Goal: Task Accomplishment & Management: Manage account settings

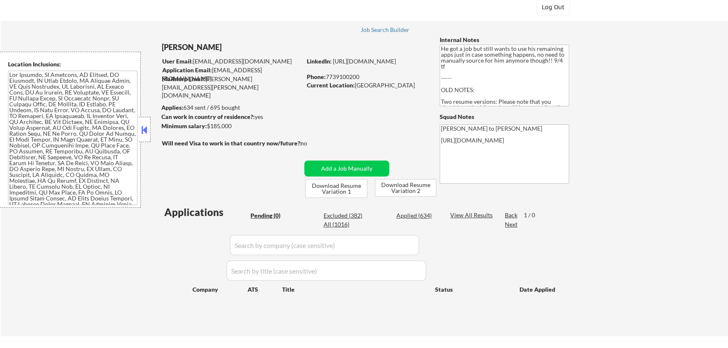
scroll to position [76, 0]
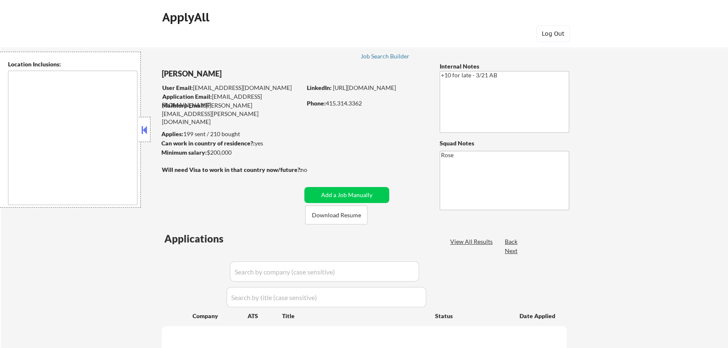
type textarea "[GEOGRAPHIC_DATA], [GEOGRAPHIC_DATA] [GEOGRAPHIC_DATA], [GEOGRAPHIC_DATA] [GEOG…"
select select ""pending""
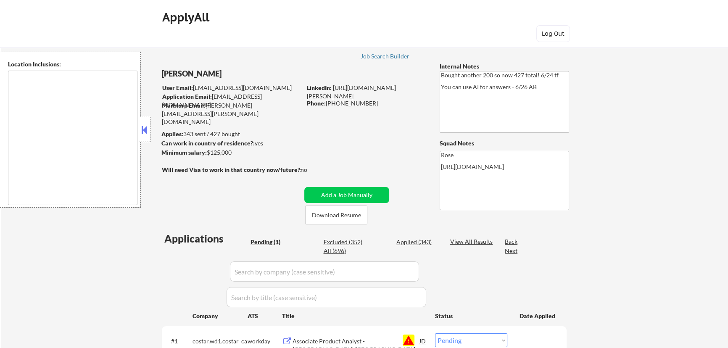
type textarea "San Francisco, CA Daly City, CA South San Francisco, CA Brisbane, CA Colma, CA …"
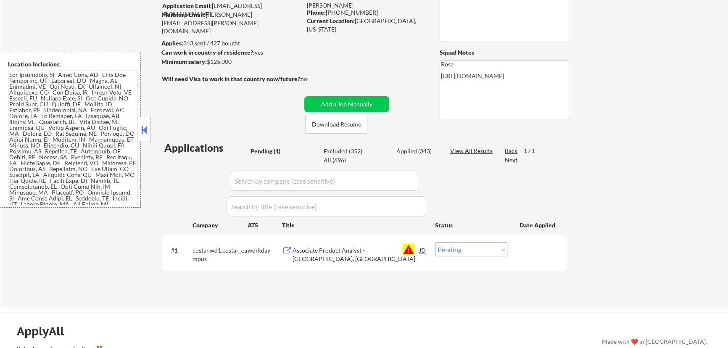
scroll to position [153, 0]
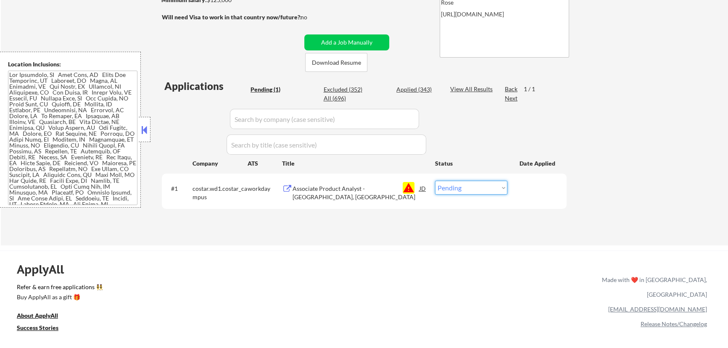
click at [469, 190] on select "Choose an option... Pending Applied Excluded (Questions) Excluded (Expired) Exc…" at bounding box center [471, 188] width 72 height 14
select select ""excluded__blocklist_""
click at [435, 181] on select "Choose an option... Pending Applied Excluded (Questions) Excluded (Expired) Exc…" at bounding box center [471, 188] width 72 height 14
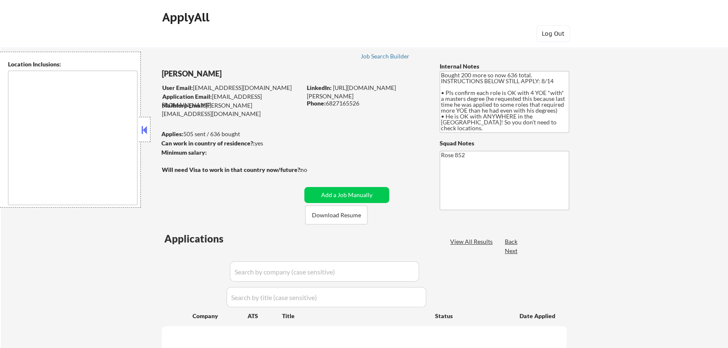
type textarea "[GEOGRAPHIC_DATA], [GEOGRAPHIC_DATA] [GEOGRAPHIC_DATA], [GEOGRAPHIC_DATA] [GEOG…"
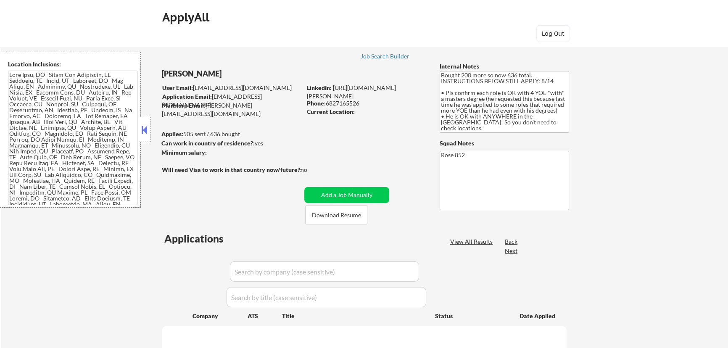
select select ""pending""
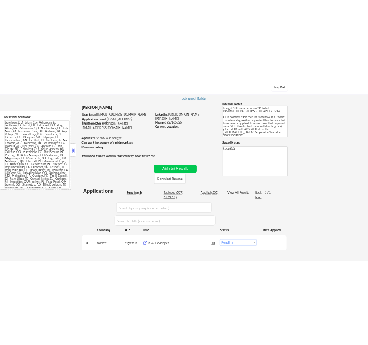
scroll to position [76, 0]
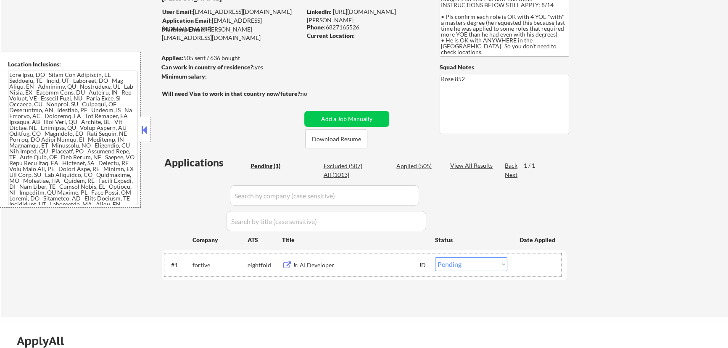
click at [359, 273] on div "#1 fortive eightfold Jr. AI Developer JD Choose an option... Pending Applied Ex…" at bounding box center [362, 264] width 397 height 23
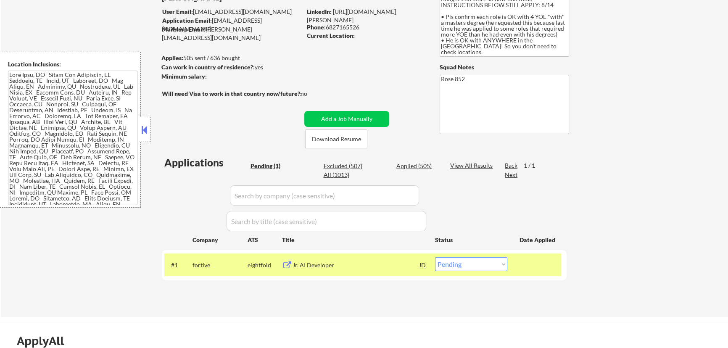
click at [385, 261] on div "Jr. AI Developer" at bounding box center [355, 265] width 127 height 8
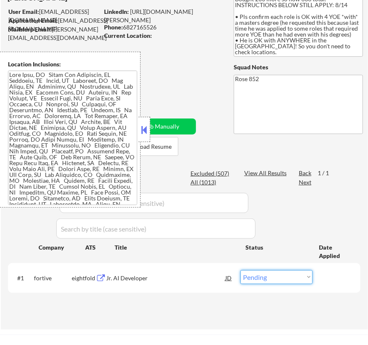
click at [273, 274] on select "Choose an option... Pending Applied Excluded (Questions) Excluded (Expired) Exc…" at bounding box center [277, 277] width 72 height 14
select select ""applied""
click at [241, 270] on select "Choose an option... Pending Applied Excluded (Questions) Excluded (Expired) Exc…" at bounding box center [277, 277] width 72 height 14
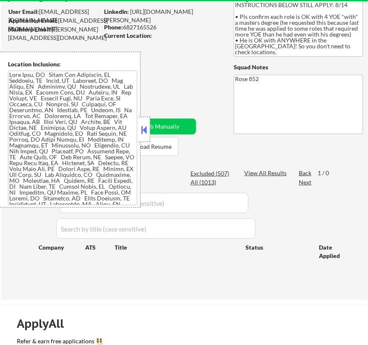
click at [142, 125] on button at bounding box center [144, 130] width 9 height 13
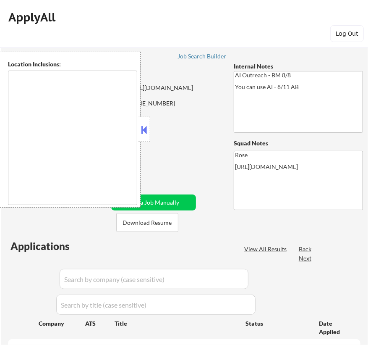
type textarea "[GEOGRAPHIC_DATA], [GEOGRAPHIC_DATA] [GEOGRAPHIC_DATA], [GEOGRAPHIC_DATA] [GEOG…"
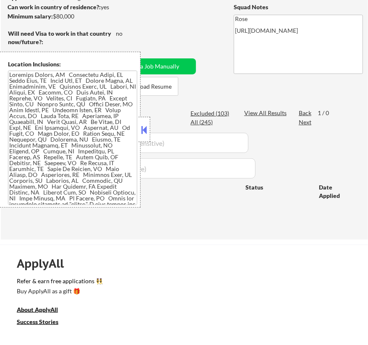
scroll to position [153, 0]
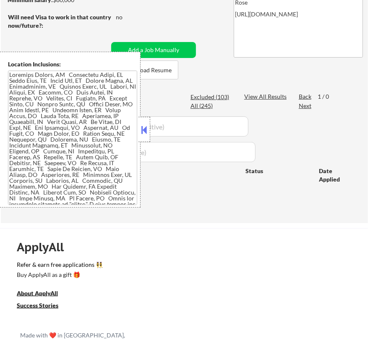
click at [146, 129] on button at bounding box center [144, 130] width 9 height 13
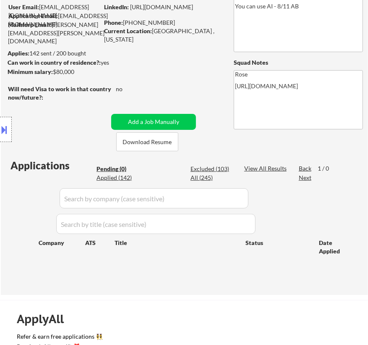
scroll to position [0, 0]
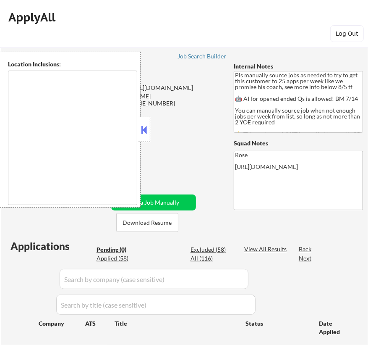
type textarea "Here is a list of metro areas, cities, and towns within approximately a 30-minu…"
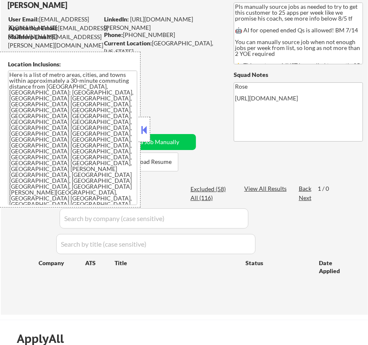
scroll to position [114, 0]
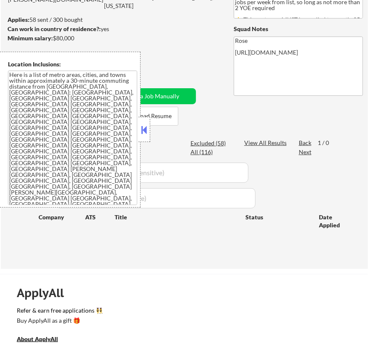
click at [145, 131] on button at bounding box center [144, 130] width 9 height 13
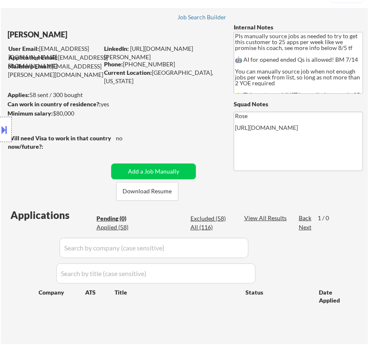
scroll to position [38, 0]
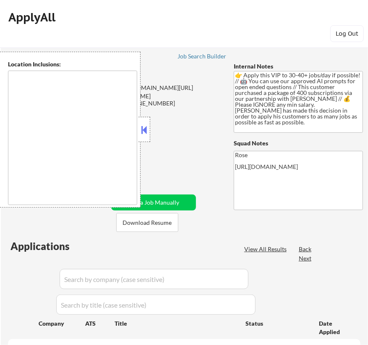
select select ""pending""
type textarea "remote"
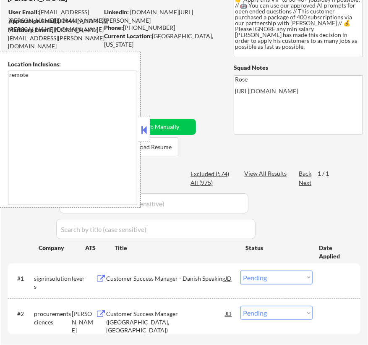
scroll to position [76, 0]
click at [142, 129] on button at bounding box center [144, 130] width 9 height 13
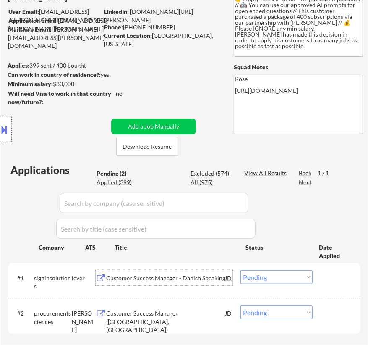
click at [184, 277] on div "Customer Success Manager - Danish Speaking" at bounding box center [165, 278] width 119 height 8
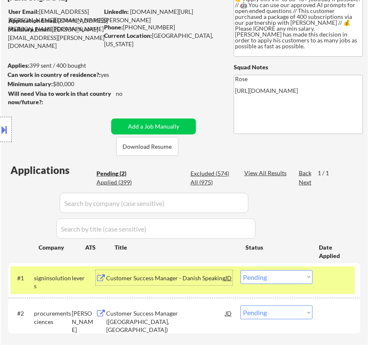
click at [294, 277] on select "Choose an option... Pending Applied Excluded (Questions) Excluded (Expired) Exc…" at bounding box center [277, 277] width 72 height 14
click at [241, 270] on select "Choose an option... Pending Applied Excluded (Questions) Excluded (Expired) Exc…" at bounding box center [277, 277] width 72 height 14
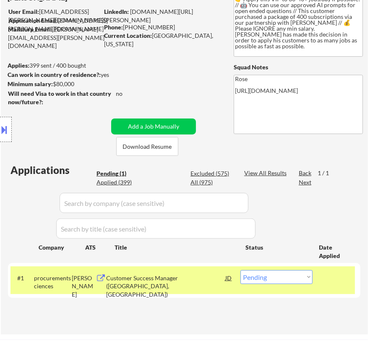
click at [206, 281] on div "Customer Success Manager (Reston, VA)" at bounding box center [165, 286] width 119 height 25
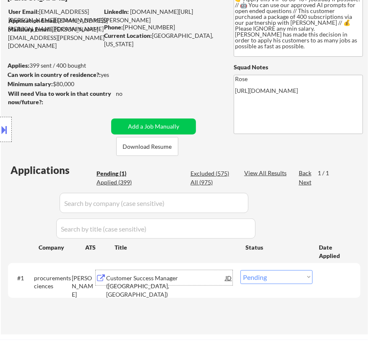
click at [286, 279] on select "Choose an option... Pending Applied Excluded (Questions) Excluded (Expired) Exc…" at bounding box center [277, 277] width 72 height 14
select select ""excluded__location_""
click at [241, 270] on select "Choose an option... Pending Applied Excluded (Questions) Excluded (Expired) Exc…" at bounding box center [277, 277] width 72 height 14
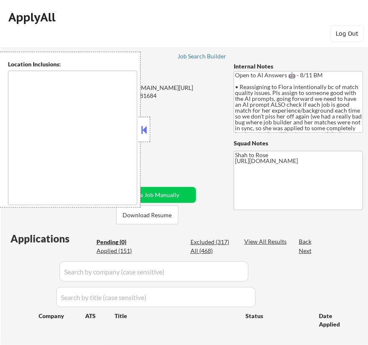
type textarea "remote"
click at [147, 133] on button at bounding box center [144, 130] width 9 height 13
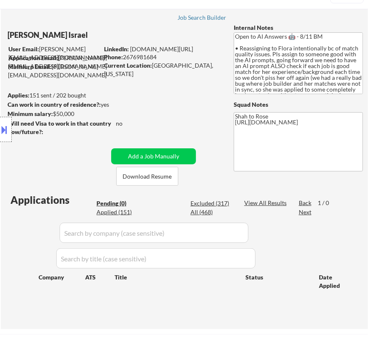
scroll to position [38, 0]
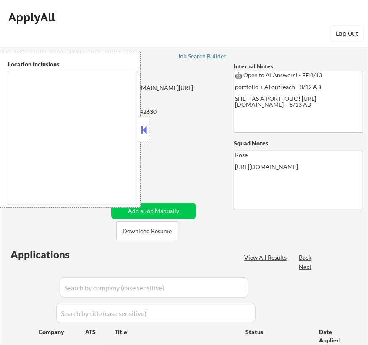
select select ""pending""
type textarea "[GEOGRAPHIC_DATA], [GEOGRAPHIC_DATA] [GEOGRAPHIC_DATA], [GEOGRAPHIC_DATA] [GEOG…"
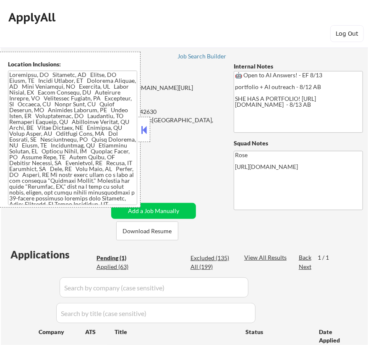
click at [145, 128] on button at bounding box center [144, 130] width 9 height 13
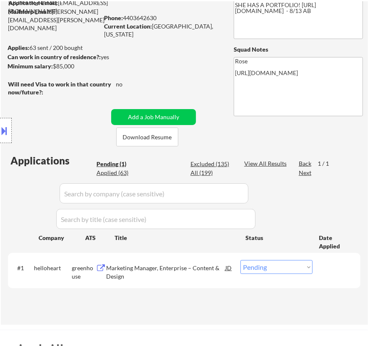
scroll to position [114, 0]
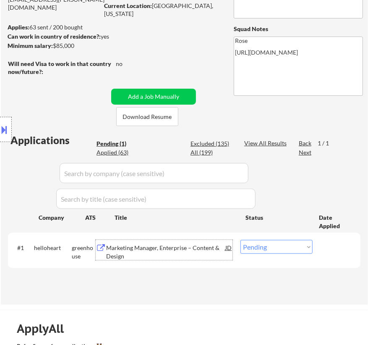
click at [212, 246] on div "Marketing Manager, Enterprise – Content & Design" at bounding box center [165, 252] width 119 height 16
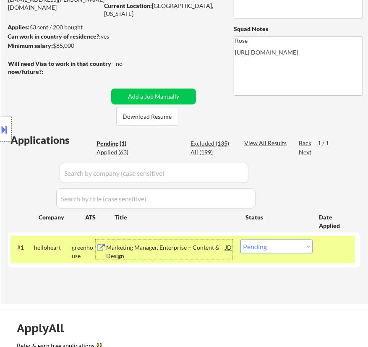
drag, startPoint x: 289, startPoint y: 247, endPoint x: 286, endPoint y: 250, distance: 4.3
click at [289, 247] on select "Choose an option... Pending Applied Excluded (Questions) Excluded (Expired) Exc…" at bounding box center [277, 247] width 72 height 14
select select ""applied""
click at [241, 240] on select "Choose an option... Pending Applied Excluded (Questions) Excluded (Expired) Exc…" at bounding box center [277, 247] width 72 height 14
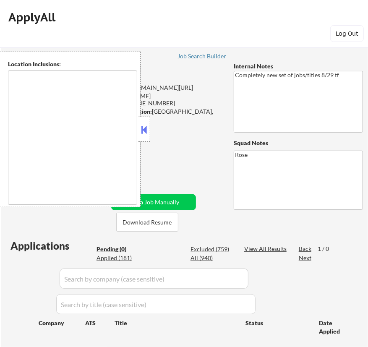
click at [144, 126] on button at bounding box center [144, 130] width 9 height 13
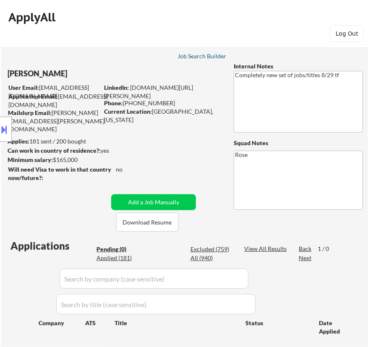
click at [205, 58] on div "Job Search Builder" at bounding box center [202, 56] width 49 height 6
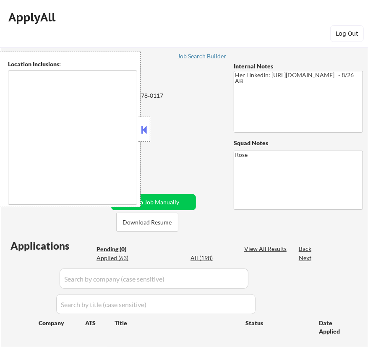
type textarea "[GEOGRAPHIC_DATA][PERSON_NAME], [GEOGRAPHIC_DATA][PERSON_NAME][GEOGRAPHIC_DATA]…"
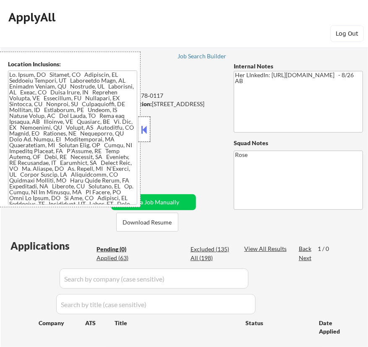
click at [147, 122] on div at bounding box center [145, 129] width 12 height 25
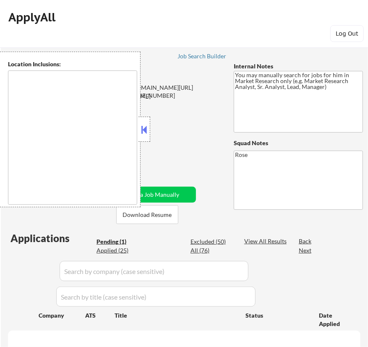
select select ""pending""
type textarea "[GEOGRAPHIC_DATA], [GEOGRAPHIC_DATA] [GEOGRAPHIC_DATA], [GEOGRAPHIC_DATA] [GEOG…"
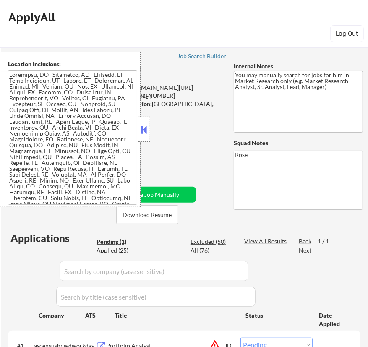
click at [143, 129] on button at bounding box center [144, 130] width 9 height 13
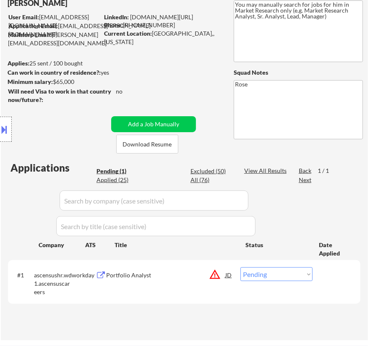
scroll to position [114, 0]
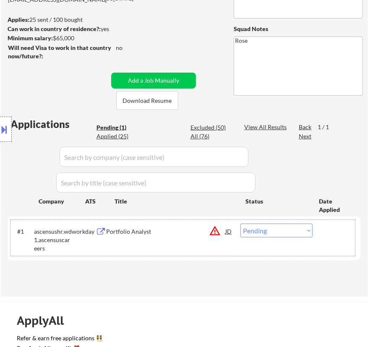
click at [178, 243] on div "#1 ascensushr.wd1.ascensuscareers workday Portfolio Analyst JD warning_amber Ch…" at bounding box center [183, 238] width 345 height 36
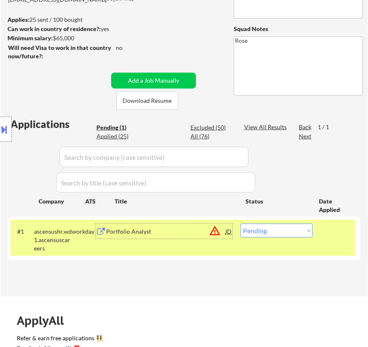
click at [172, 232] on div "Portfolio Analyst" at bounding box center [165, 232] width 119 height 8
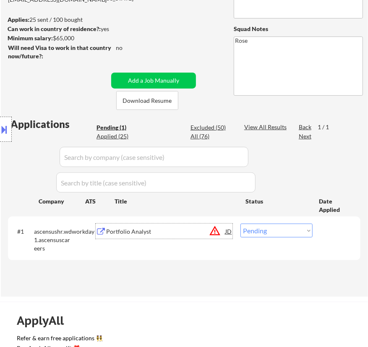
click at [271, 228] on select "Choose an option... Pending Applied Excluded (Questions) Excluded (Expired) Exc…" at bounding box center [277, 231] width 72 height 14
select select ""excluded__bad_match_""
click at [241, 224] on select "Choose an option... Pending Applied Excluded (Questions) Excluded (Expired) Exc…" at bounding box center [277, 231] width 72 height 14
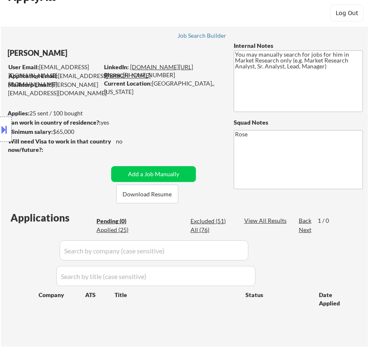
scroll to position [38, 0]
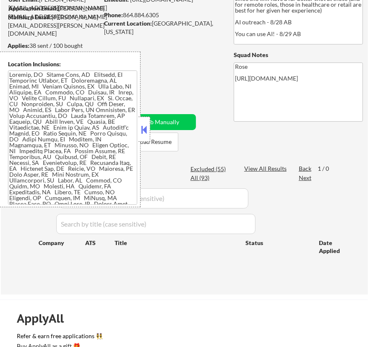
scroll to position [114, 0]
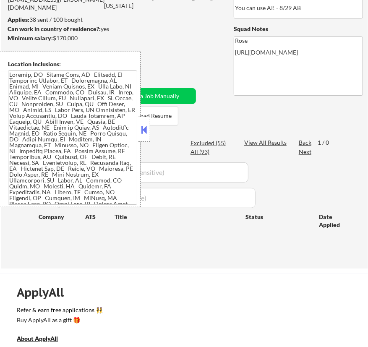
click at [143, 128] on button at bounding box center [144, 130] width 9 height 13
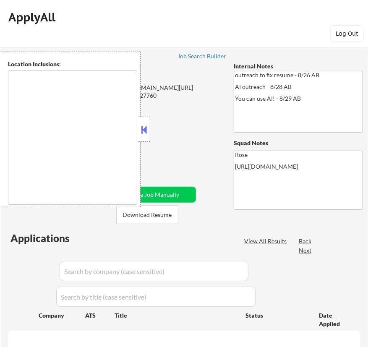
type textarea "Reston, VA Herndon, VA Vienna, VA Tysons, VA Great Falls, VA McLean, VA Sterlin…"
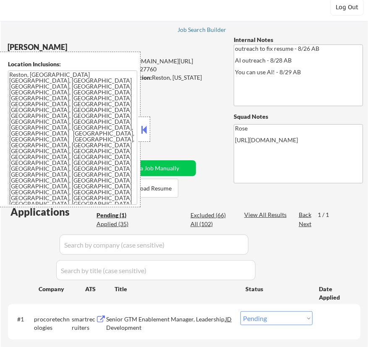
scroll to position [114, 0]
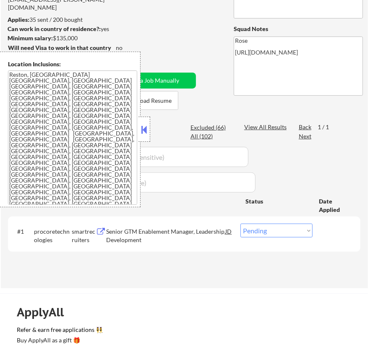
click at [147, 126] on button at bounding box center [144, 130] width 9 height 13
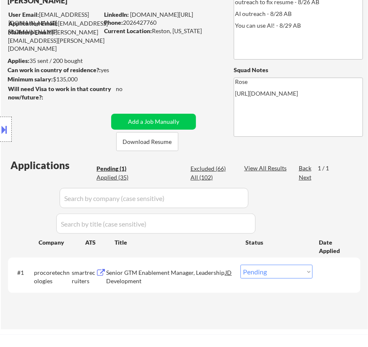
scroll to position [76, 0]
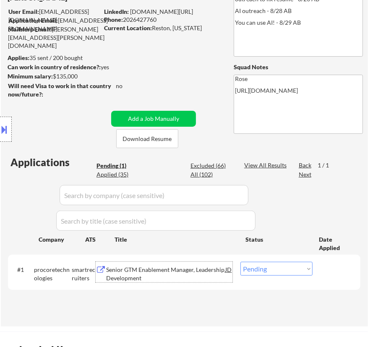
click at [169, 273] on div "Senior GTM Enablement Manager, Leadership Development" at bounding box center [165, 274] width 119 height 16
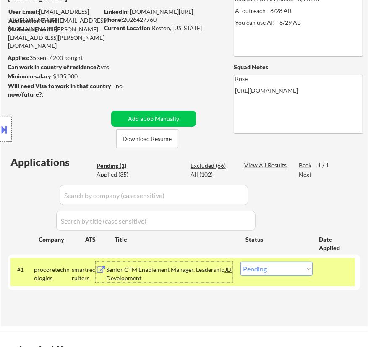
drag, startPoint x: 280, startPoint y: 270, endPoint x: 285, endPoint y: 267, distance: 5.6
click at [280, 270] on select "Choose an option... Pending Applied Excluded (Questions) Excluded (Expired) Exc…" at bounding box center [277, 269] width 72 height 14
select select ""applied""
click at [241, 262] on select "Choose an option... Pending Applied Excluded (Questions) Excluded (Expired) Exc…" at bounding box center [277, 269] width 72 height 14
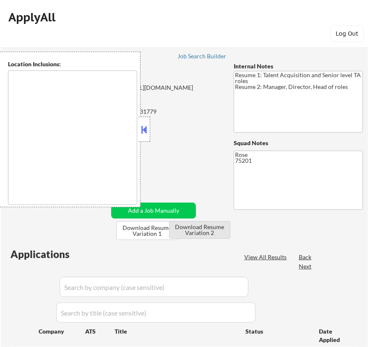
type textarea "[GEOGRAPHIC_DATA], [GEOGRAPHIC_DATA] [GEOGRAPHIC_DATA], [GEOGRAPHIC_DATA] [GEOG…"
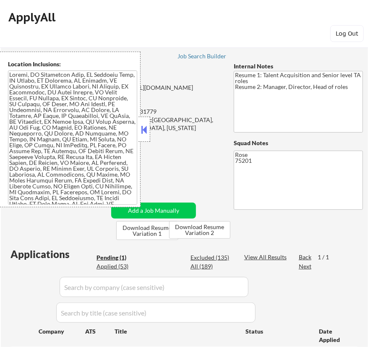
click at [141, 130] on button at bounding box center [144, 130] width 9 height 13
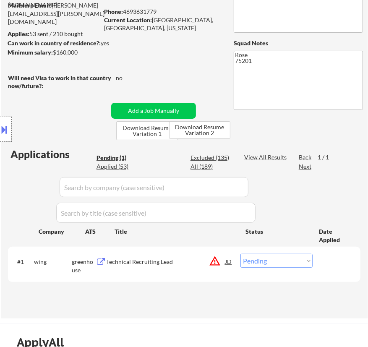
scroll to position [114, 0]
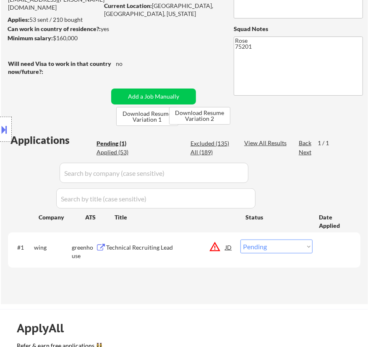
click at [166, 244] on div "Technical Recruiting Lead" at bounding box center [165, 248] width 119 height 8
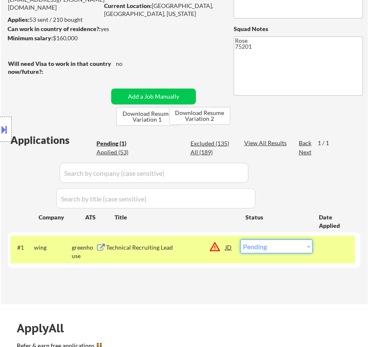
click at [257, 246] on select "Choose an option... Pending Applied Excluded (Questions) Excluded (Expired) Exc…" at bounding box center [277, 247] width 72 height 14
select select ""applied""
click at [241, 240] on select "Choose an option... Pending Applied Excluded (Questions) Excluded (Expired) Exc…" at bounding box center [277, 247] width 72 height 14
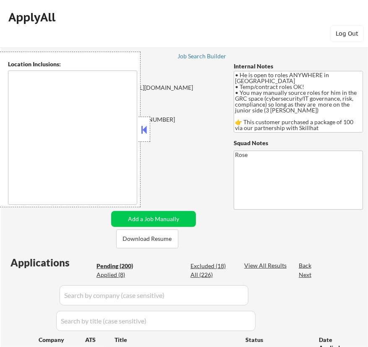
type textarea "country: [GEOGRAPHIC_DATA]"
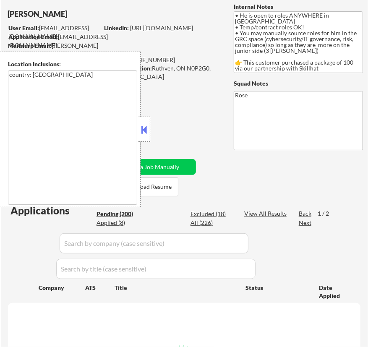
scroll to position [76, 0]
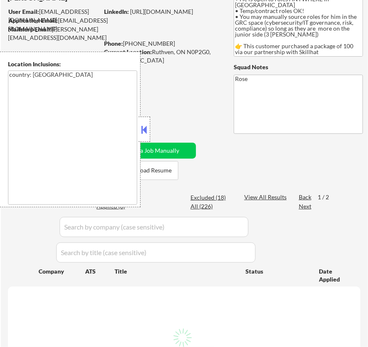
click at [144, 128] on button at bounding box center [144, 130] width 9 height 13
select select ""pending""
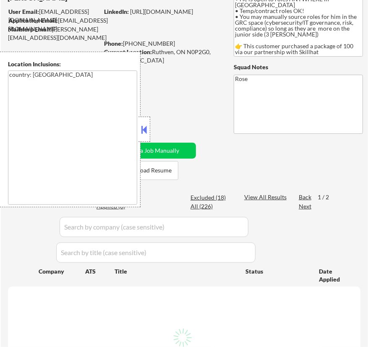
select select ""pending""
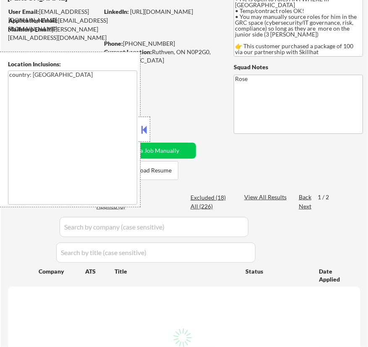
select select ""pending""
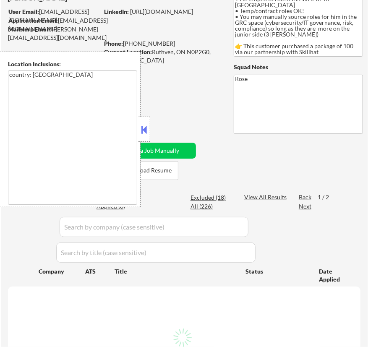
select select ""pending""
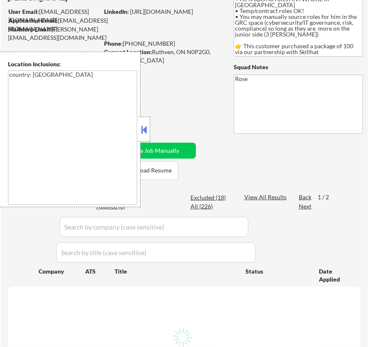
select select ""pending""
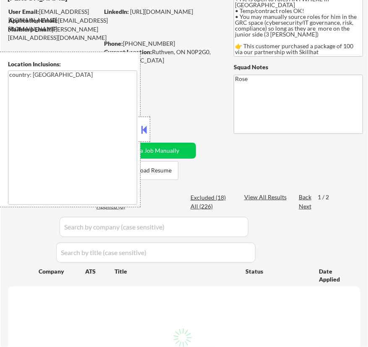
select select ""pending""
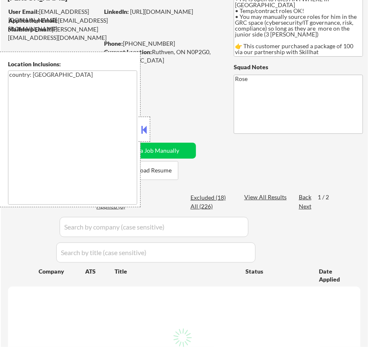
select select ""pending""
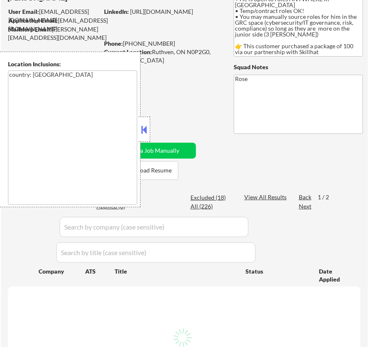
select select ""pending""
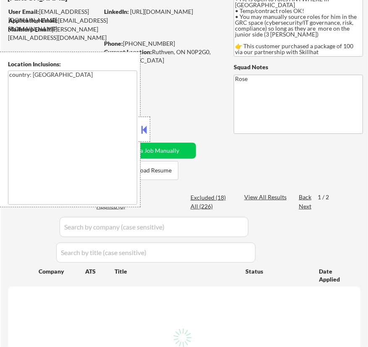
select select ""pending""
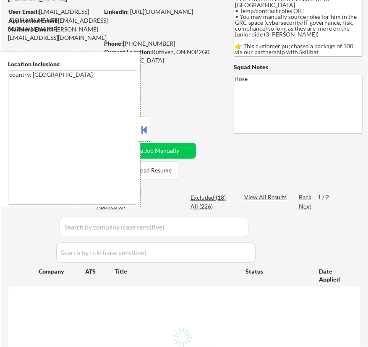
select select ""pending""
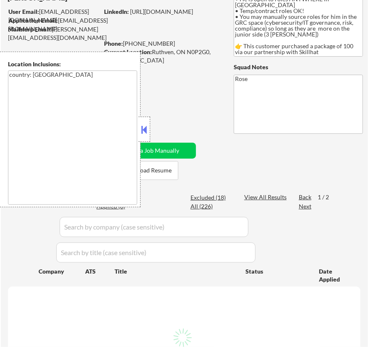
select select ""pending""
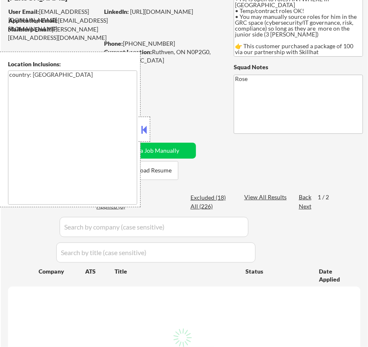
select select ""pending""
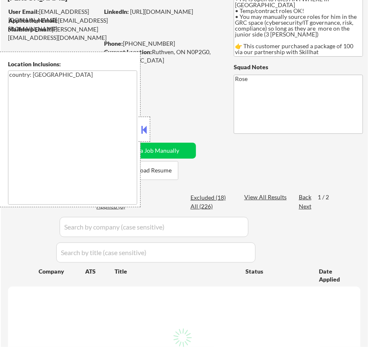
select select ""pending""
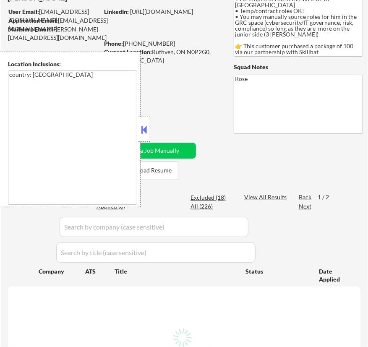
select select ""pending""
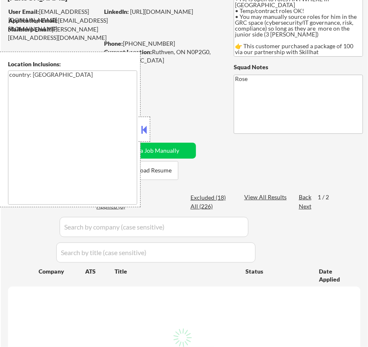
select select ""pending""
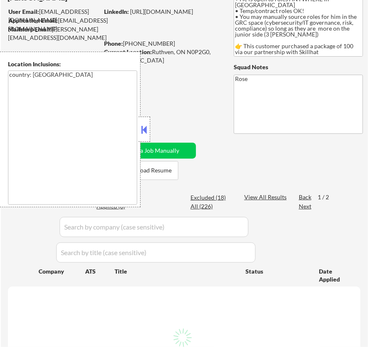
select select ""pending""
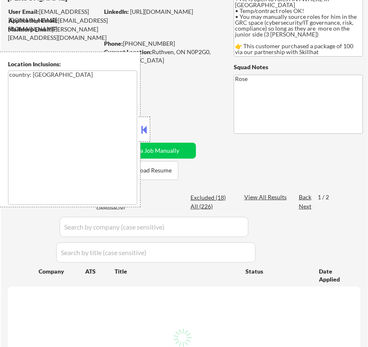
select select ""pending""
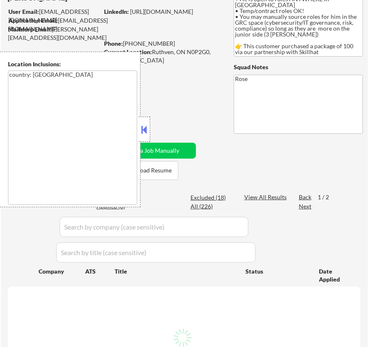
select select ""pending""
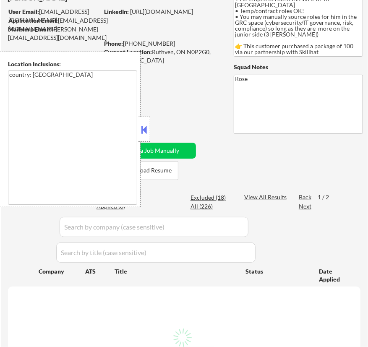
select select ""pending""
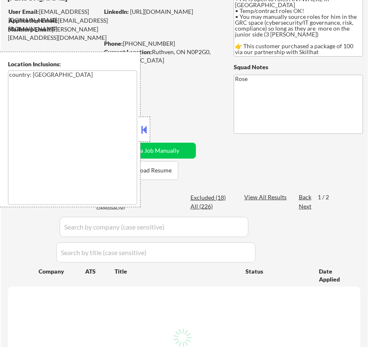
select select ""pending""
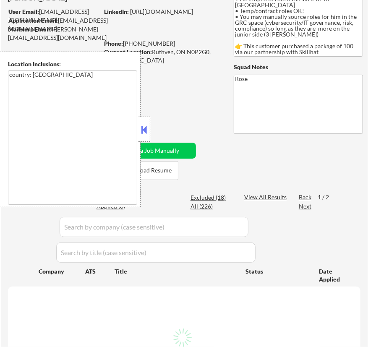
select select ""pending""
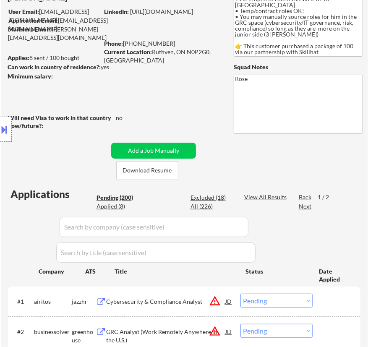
scroll to position [0, 0]
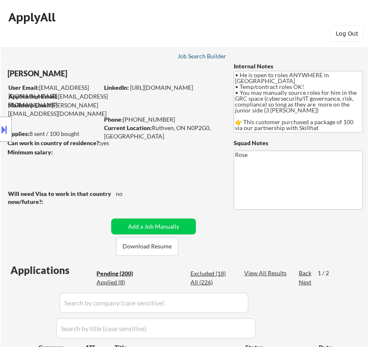
click at [214, 54] on div "Job Search Builder" at bounding box center [202, 56] width 49 height 6
select select ""PLACEHOLDER_1427118222253""
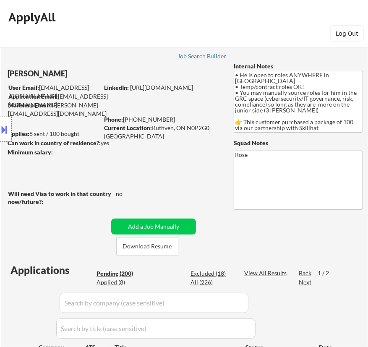
select select ""PLACEHOLDER_1427118222253""
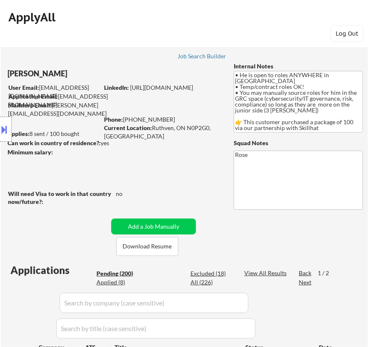
select select ""PLACEHOLDER_1427118222253""
select select ""pending""
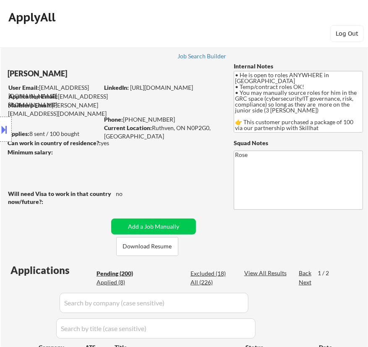
select select ""pending""
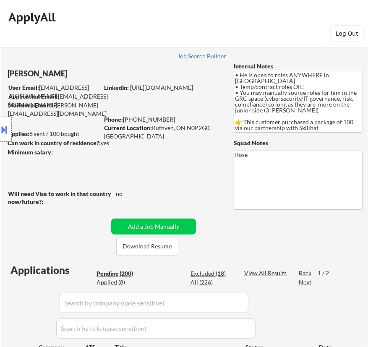
select select ""pending""
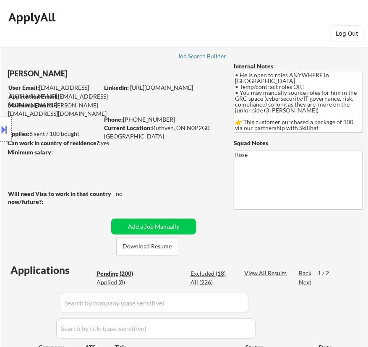
select select ""PLACEHOLDER_1427118222253""
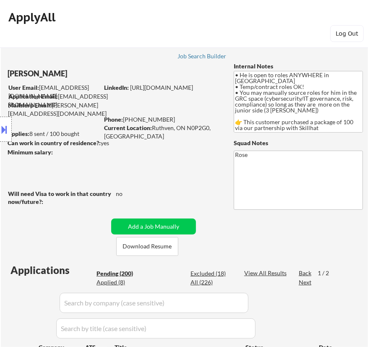
select select ""PLACEHOLDER_1427118222253""
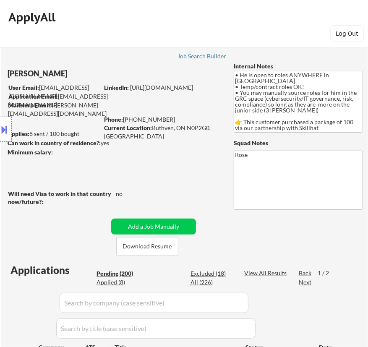
select select ""PLACEHOLDER_1427118222253""
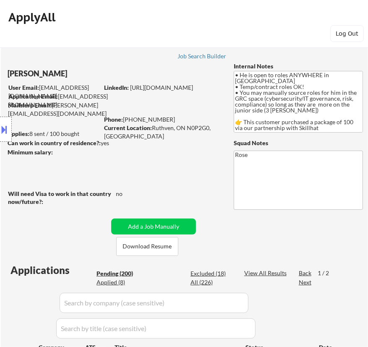
select select ""pending""
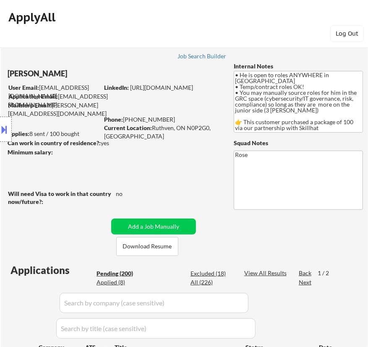
select select ""pending""
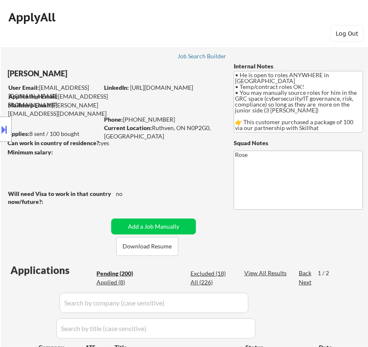
select select ""pending""
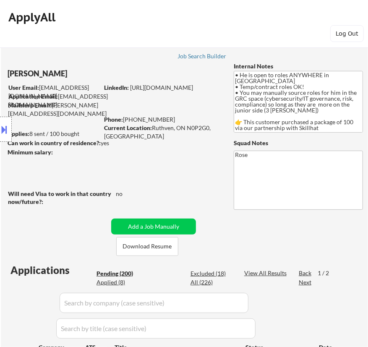
select select ""PLACEHOLDER_1427118222253""
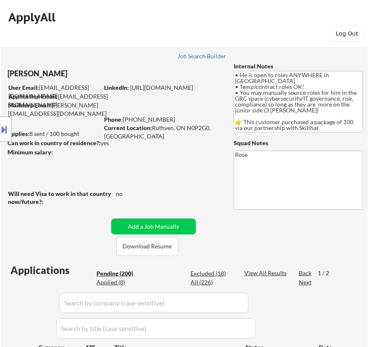
select select ""PLACEHOLDER_1427118222253""
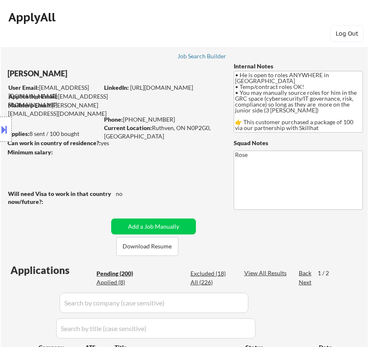
select select ""PLACEHOLDER_1427118222253""
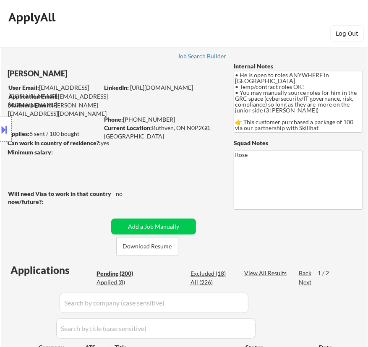
select select ""PLACEHOLDER_1427118222253""
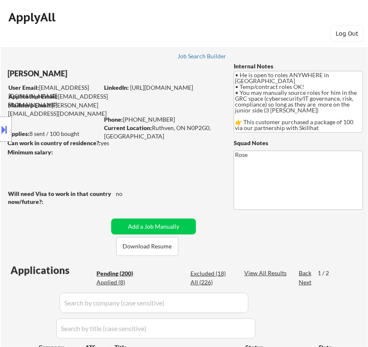
select select ""PLACEHOLDER_1427118222253""
select select ""pending""
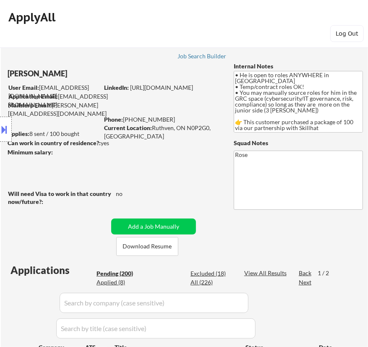
select select ""pending""
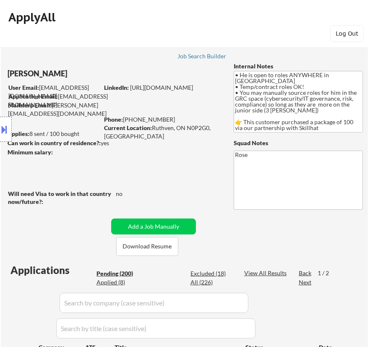
select select ""pending""
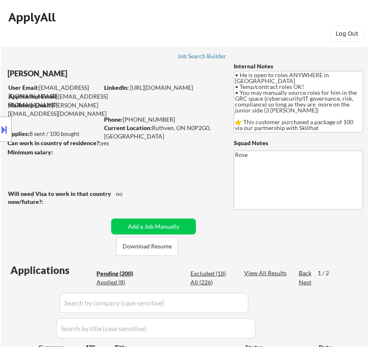
select select ""pending""
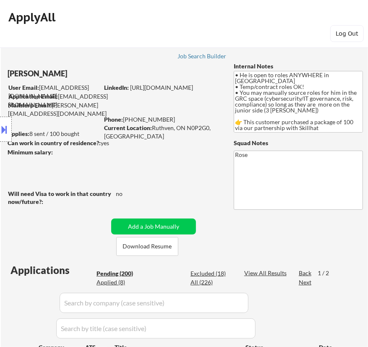
select select ""pending""
select select ""PLACEHOLDER_1427118222253""
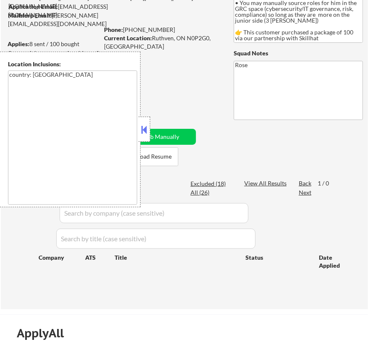
scroll to position [114, 0]
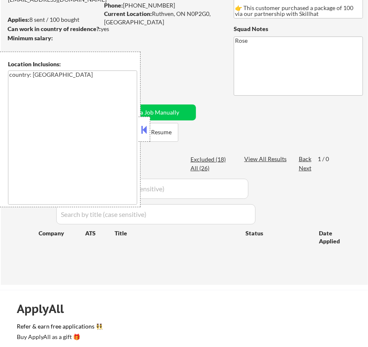
click at [147, 132] on button at bounding box center [144, 130] width 9 height 13
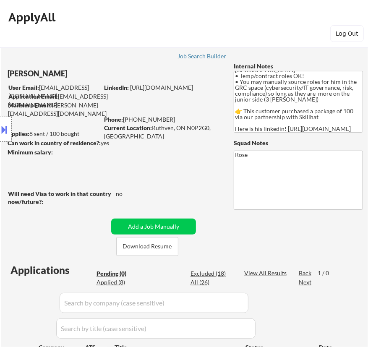
scroll to position [17, 0]
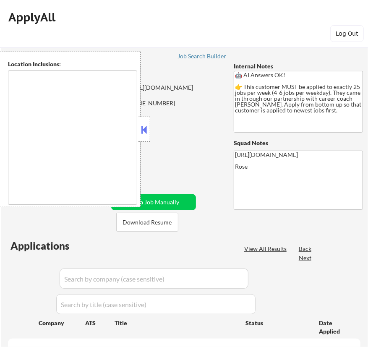
type textarea "[GEOGRAPHIC_DATA], ON [GEOGRAPHIC_DATA], ON [GEOGRAPHIC_DATA], ON [GEOGRAPHIC_D…"
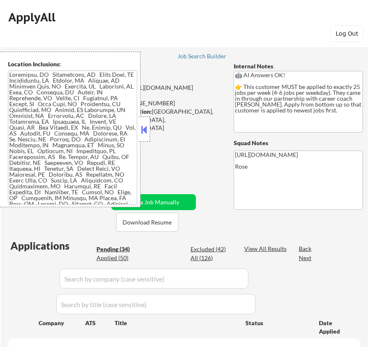
click at [143, 132] on button at bounding box center [144, 130] width 9 height 13
select select ""pending""
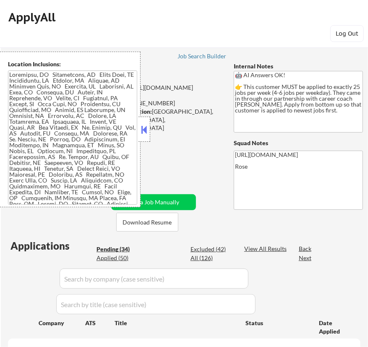
select select ""pending""
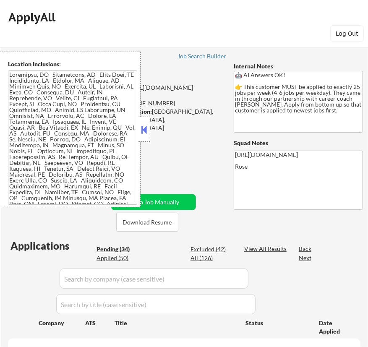
select select ""pending""
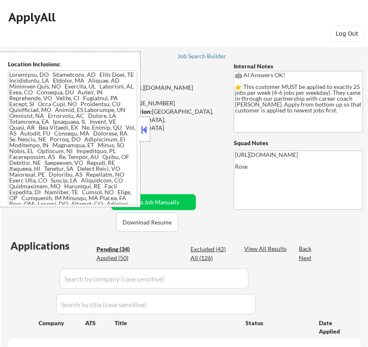
select select ""pending""
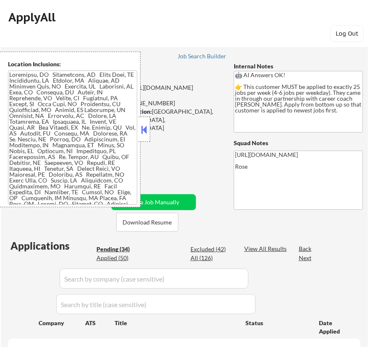
select select ""pending""
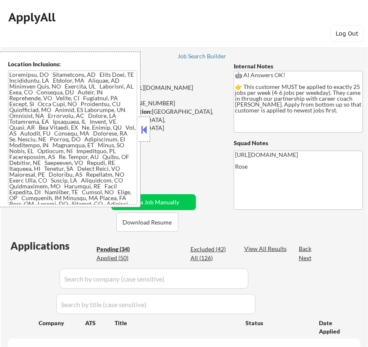
select select ""pending""
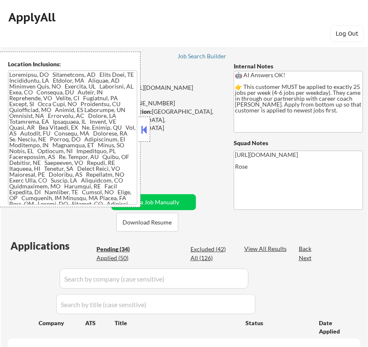
select select ""pending""
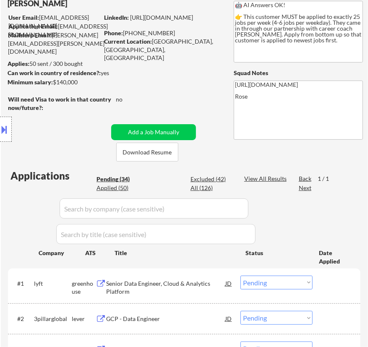
scroll to position [114, 0]
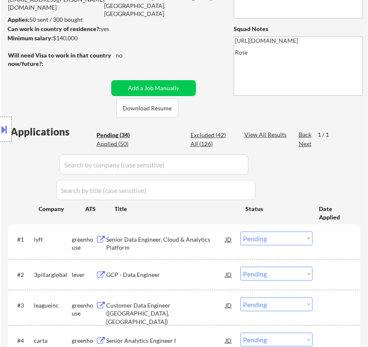
click at [182, 240] on div "Senior Data Engineer, Cloud & Analytics Platform" at bounding box center [165, 244] width 119 height 16
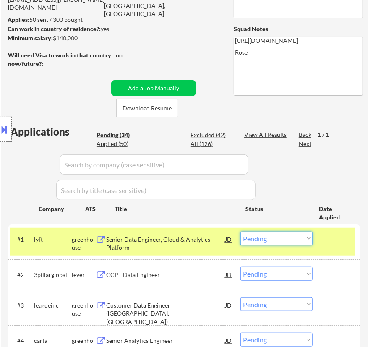
click at [279, 237] on select "Choose an option... Pending Applied Excluded (Questions) Excluded (Expired) Exc…" at bounding box center [277, 239] width 72 height 14
click at [241, 232] on select "Choose an option... Pending Applied Excluded (Questions) Excluded (Expired) Exc…" at bounding box center [277, 239] width 72 height 14
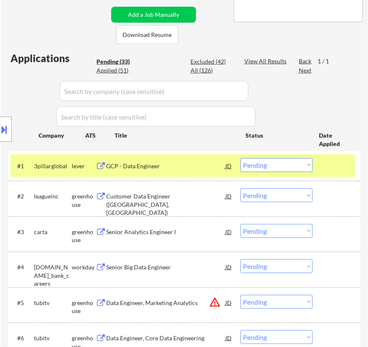
scroll to position [191, 0]
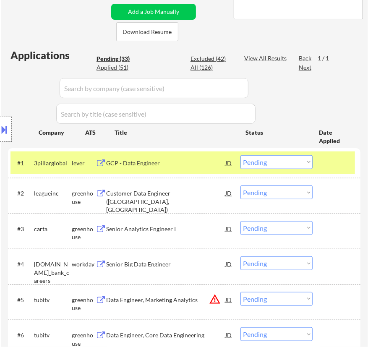
click at [214, 165] on div "GCP - Data Engineer" at bounding box center [165, 163] width 119 height 8
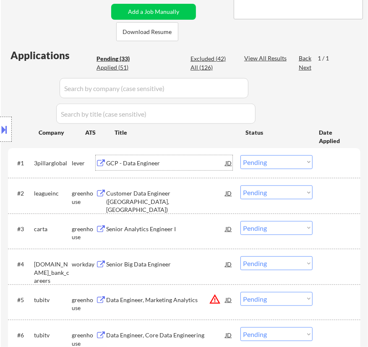
click at [216, 163] on div "GCP - Data Engineer" at bounding box center [165, 163] width 119 height 8
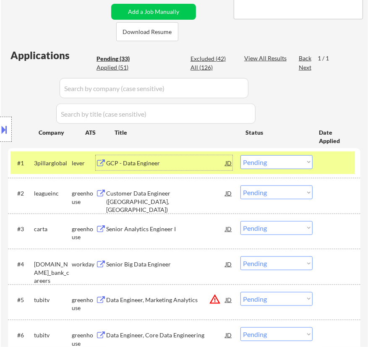
click at [256, 161] on select "Choose an option... Pending Applied Excluded (Questions) Excluded (Expired) Exc…" at bounding box center [277, 162] width 72 height 14
click at [241, 155] on select "Choose an option... Pending Applied Excluded (Questions) Excluded (Expired) Exc…" at bounding box center [277, 162] width 72 height 14
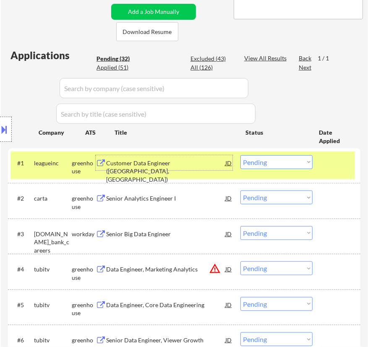
click at [171, 168] on div "Customer Data Engineer ([GEOGRAPHIC_DATA], [GEOGRAPHIC_DATA])" at bounding box center [165, 162] width 119 height 15
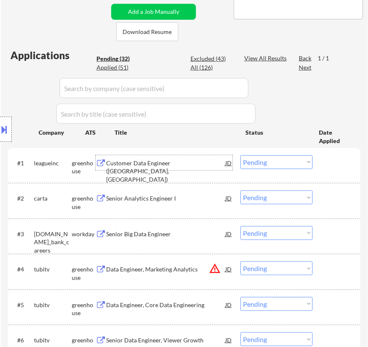
click at [276, 165] on select "Choose an option... Pending Applied Excluded (Questions) Excluded (Expired) Exc…" at bounding box center [277, 162] width 72 height 14
click at [241, 155] on select "Choose an option... Pending Applied Excluded (Questions) Excluded (Expired) Exc…" at bounding box center [277, 162] width 72 height 14
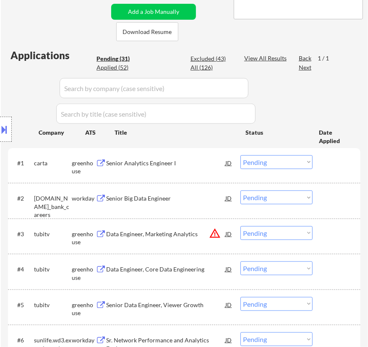
click at [205, 168] on div "Senior Analytics Engineer I" at bounding box center [165, 162] width 119 height 15
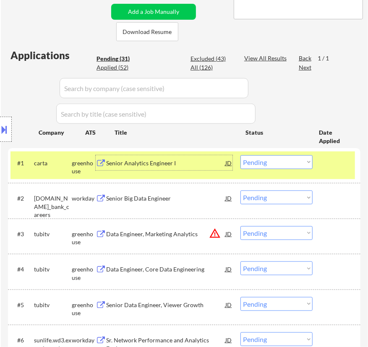
click at [6, 126] on button at bounding box center [4, 130] width 9 height 14
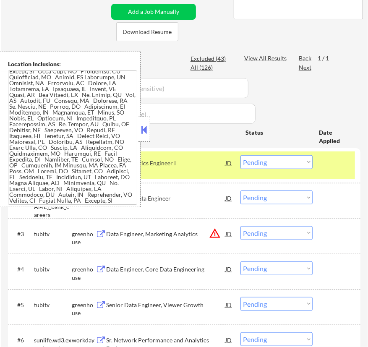
scroll to position [41, 0]
click at [145, 131] on button at bounding box center [144, 130] width 9 height 13
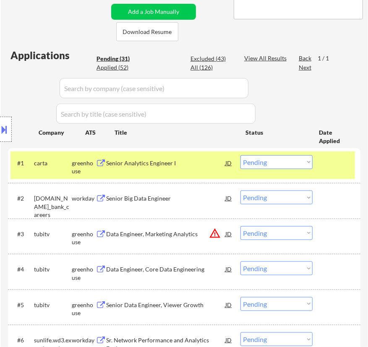
click at [290, 163] on select "Choose an option... Pending Applied Excluded (Questions) Excluded (Expired) Exc…" at bounding box center [277, 162] width 72 height 14
click at [241, 155] on select "Choose an option... Pending Applied Excluded (Questions) Excluded (Expired) Exc…" at bounding box center [277, 162] width 72 height 14
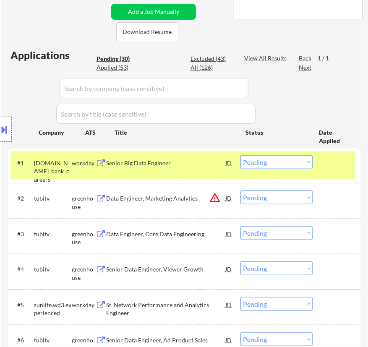
click at [201, 165] on div "Senior Big Data Engineer" at bounding box center [165, 163] width 119 height 8
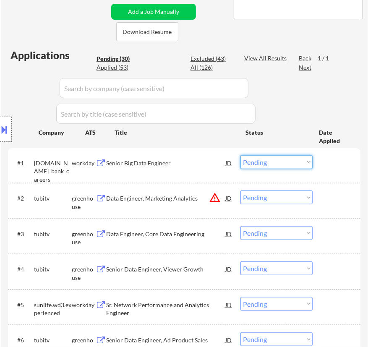
click at [279, 162] on select "Choose an option... Pending Applied Excluded (Questions) Excluded (Expired) Exc…" at bounding box center [277, 162] width 72 height 14
click at [241, 155] on select "Choose an option... Pending Applied Excluded (Questions) Excluded (Expired) Exc…" at bounding box center [277, 162] width 72 height 14
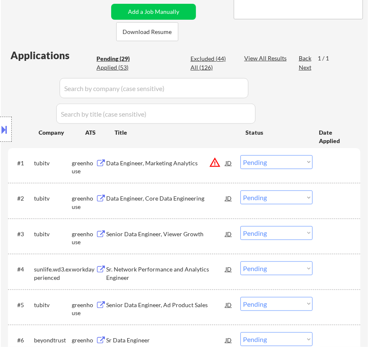
click at [188, 160] on div "Data Engineer, Marketing Analytics" at bounding box center [165, 163] width 119 height 8
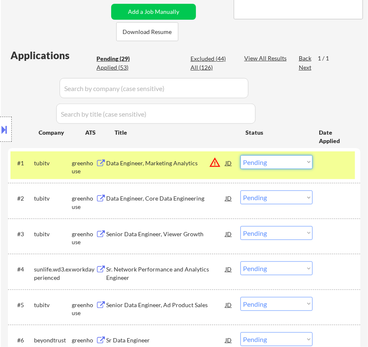
click at [264, 155] on select "Choose an option... Pending Applied Excluded (Questions) Excluded (Expired) Exc…" at bounding box center [277, 162] width 72 height 14
click at [3, 125] on button at bounding box center [4, 130] width 9 height 14
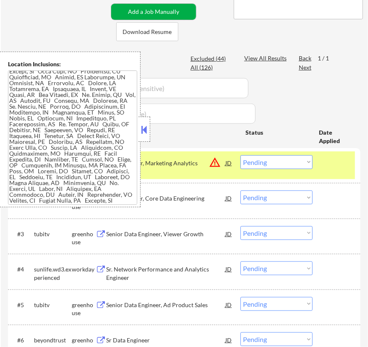
click at [131, 9] on button "Add a Job Manually" at bounding box center [153, 12] width 85 height 16
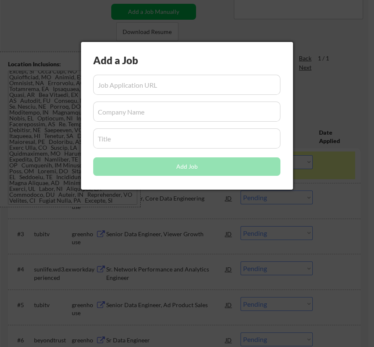
click at [317, 31] on div at bounding box center [187, 173] width 374 height 347
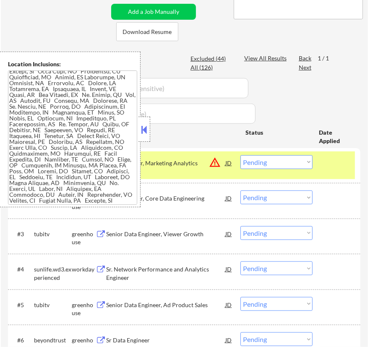
click at [144, 130] on button at bounding box center [144, 130] width 9 height 13
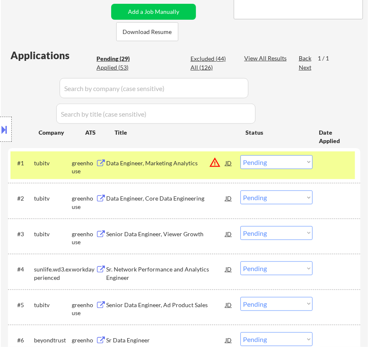
click at [293, 160] on select "Choose an option... Pending Applied Excluded (Questions) Excluded (Expired) Exc…" at bounding box center [277, 162] width 72 height 14
click at [241, 155] on select "Choose an option... Pending Applied Excluded (Questions) Excluded (Expired) Exc…" at bounding box center [277, 162] width 72 height 14
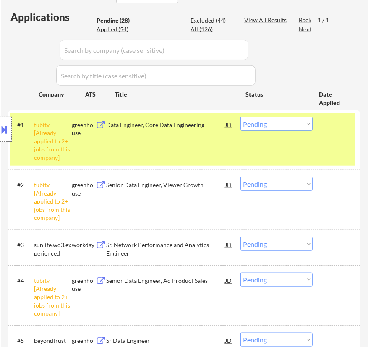
scroll to position [191, 0]
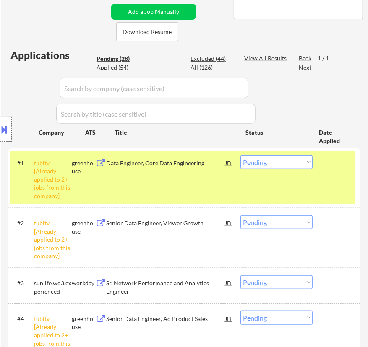
click at [304, 162] on select "Choose an option... Pending Applied Excluded (Questions) Excluded (Expired) Exc…" at bounding box center [277, 162] width 72 height 14
click at [241, 155] on select "Choose an option... Pending Applied Excluded (Questions) Excluded (Expired) Exc…" at bounding box center [277, 162] width 72 height 14
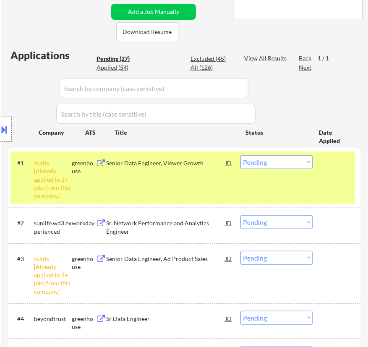
drag, startPoint x: 298, startPoint y: 163, endPoint x: 298, endPoint y: 167, distance: 4.2
click at [298, 163] on select "Choose an option... Pending Applied Excluded (Questions) Excluded (Expired) Exc…" at bounding box center [277, 162] width 72 height 14
click at [241, 155] on select "Choose an option... Pending Applied Excluded (Questions) Excluded (Expired) Exc…" at bounding box center [277, 162] width 72 height 14
select select ""pending""
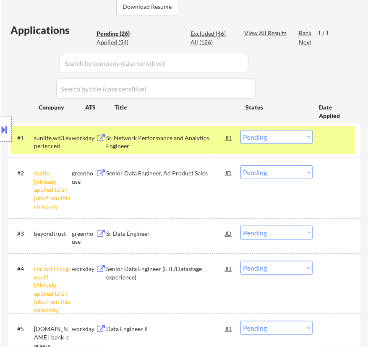
scroll to position [229, 0]
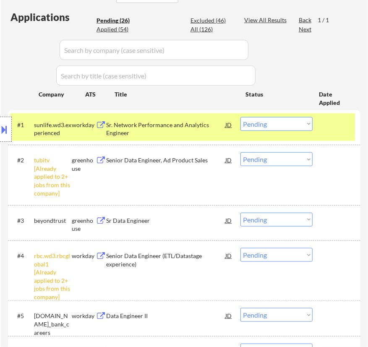
click at [260, 155] on select "Choose an option... Pending Applied Excluded (Questions) Excluded (Expired) Exc…" at bounding box center [277, 160] width 72 height 14
click at [241, 153] on select "Choose an option... Pending Applied Excluded (Questions) Excluded (Expired) Exc…" at bounding box center [277, 160] width 72 height 14
select select ""pending""
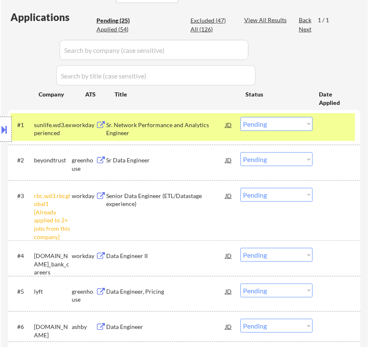
click at [276, 195] on select "Choose an option... Pending Applied Excluded (Questions) Excluded (Expired) Exc…" at bounding box center [277, 195] width 72 height 14
click at [241, 188] on select "Choose an option... Pending Applied Excluded (Questions) Excluded (Expired) Exc…" at bounding box center [277, 195] width 72 height 14
select select ""pending""
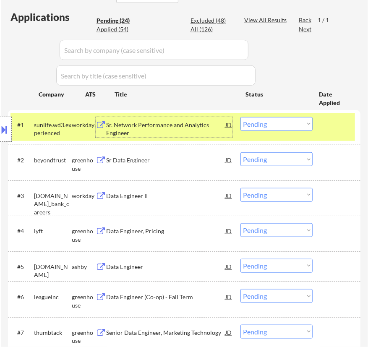
click at [206, 132] on div "Sr. Network Performance and Analytics Engineer" at bounding box center [165, 129] width 119 height 16
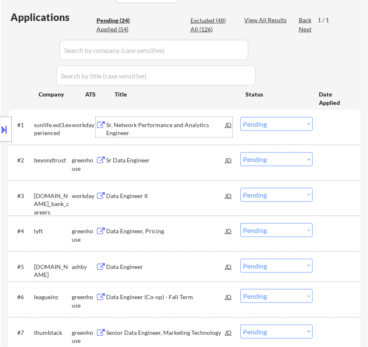
click at [260, 122] on select "Choose an option... Pending Applied Excluded (Questions) Excluded (Expired) Exc…" at bounding box center [277, 124] width 72 height 14
click at [241, 117] on select "Choose an option... Pending Applied Excluded (Questions) Excluded (Expired) Exc…" at bounding box center [277, 124] width 72 height 14
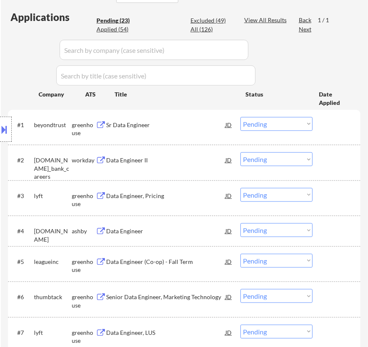
click at [211, 125] on div "Sr Data Engineer" at bounding box center [165, 125] width 119 height 8
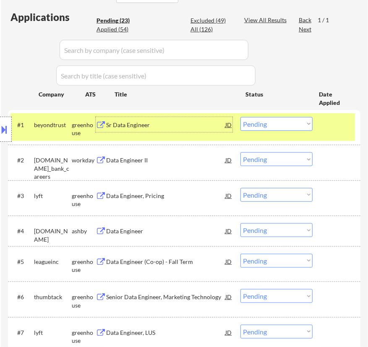
click at [231, 126] on div "JD" at bounding box center [229, 124] width 8 height 15
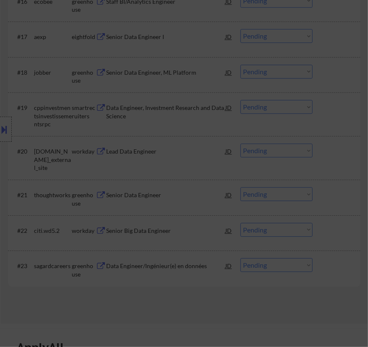
scroll to position [941, 0]
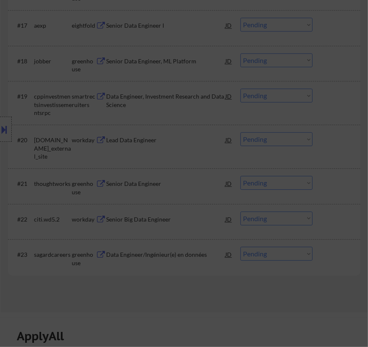
drag, startPoint x: 88, startPoint y: 35, endPoint x: 254, endPoint y: 8, distance: 167.7
copy div
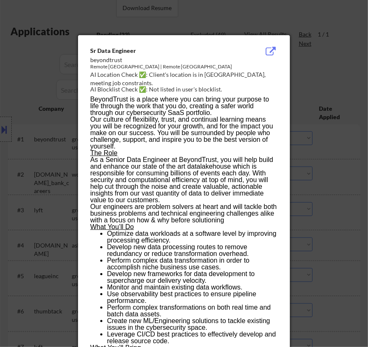
scroll to position [329, 0]
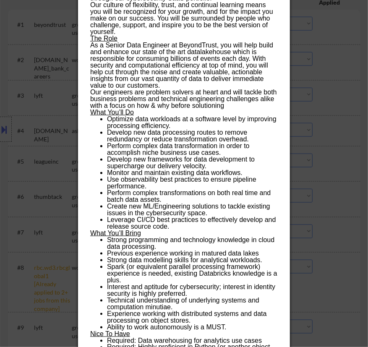
click at [147, 111] on p "What You’ll Do" at bounding box center [183, 112] width 187 height 7
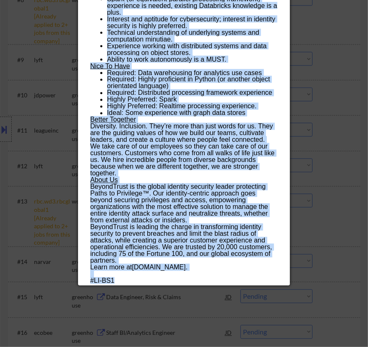
scroll to position [781, 0]
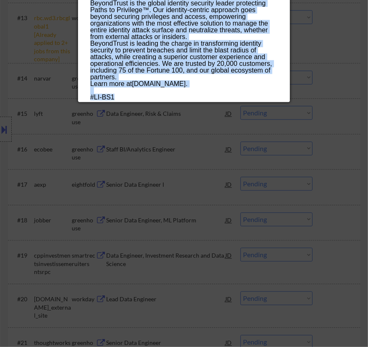
drag, startPoint x: 91, startPoint y: 88, endPoint x: 190, endPoint y: 96, distance: 99.5
copy div "Lo Ipsu Dolorsit ametconsect Adipis Elitse | Doeius Tempor Incidi UT Laboreet D…"
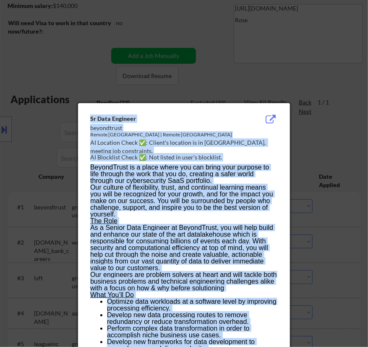
scroll to position [56, 0]
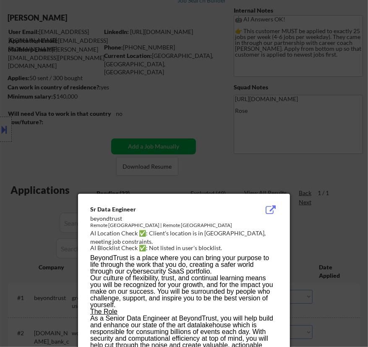
click at [324, 163] on div at bounding box center [184, 173] width 368 height 347
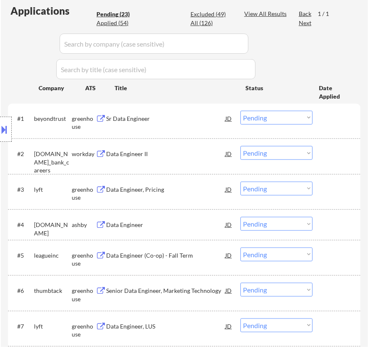
scroll to position [247, 0]
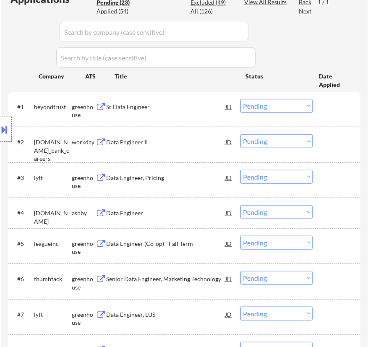
drag, startPoint x: 282, startPoint y: 107, endPoint x: 279, endPoint y: 112, distance: 5.3
click at [282, 107] on select "Choose an option... Pending Applied Excluded (Questions) Excluded (Expired) Exc…" at bounding box center [277, 106] width 72 height 14
click at [241, 99] on select "Choose an option... Pending Applied Excluded (Questions) Excluded (Expired) Exc…" at bounding box center [277, 106] width 72 height 14
select select ""pending""
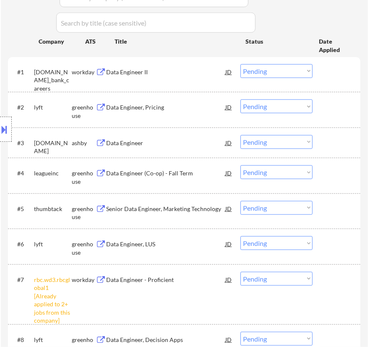
scroll to position [324, 0]
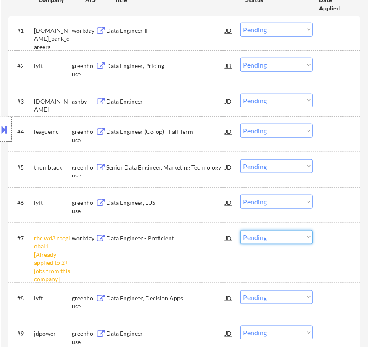
click at [271, 236] on select "Choose an option... Pending Applied Excluded (Questions) Excluded (Expired) Exc…" at bounding box center [277, 238] width 72 height 14
click at [241, 231] on select "Choose an option... Pending Applied Excluded (Questions) Excluded (Expired) Exc…" at bounding box center [277, 238] width 72 height 14
select select ""pending""
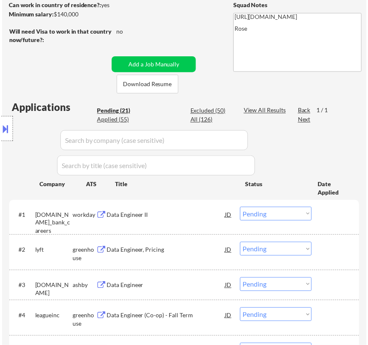
scroll to position [209, 0]
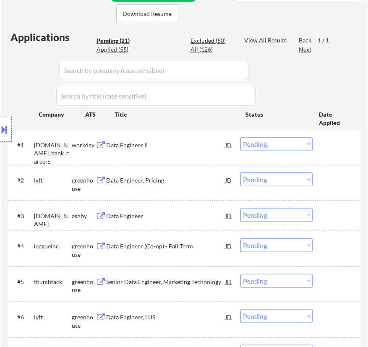
click at [180, 189] on div "#2 lyft greenhouse Data Engineer, Pricing JD warning_amber Choose an option... …" at bounding box center [183, 183] width 345 height 28
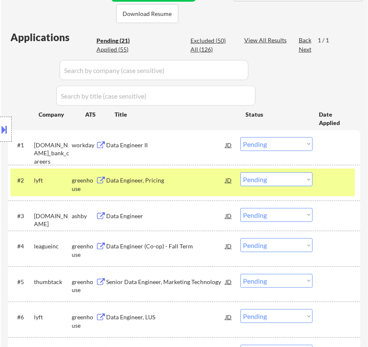
click at [181, 188] on div "#2 lyft greenhouse Data Engineer, Pricing JD warning_amber Choose an option... …" at bounding box center [183, 183] width 345 height 28
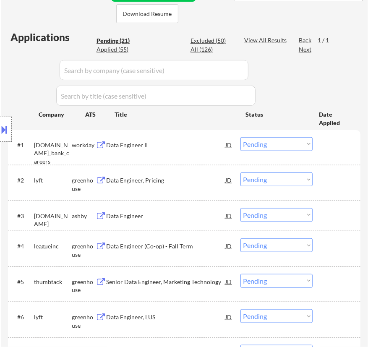
click at [185, 182] on div "Data Engineer, Pricing" at bounding box center [165, 180] width 119 height 8
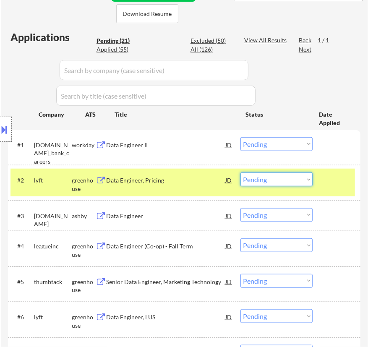
click at [283, 180] on select "Choose an option... Pending Applied Excluded (Questions) Excluded (Expired) Exc…" at bounding box center [277, 180] width 72 height 14
click at [241, 173] on select "Choose an option... Pending Applied Excluded (Questions) Excluded (Expired) Exc…" at bounding box center [277, 180] width 72 height 14
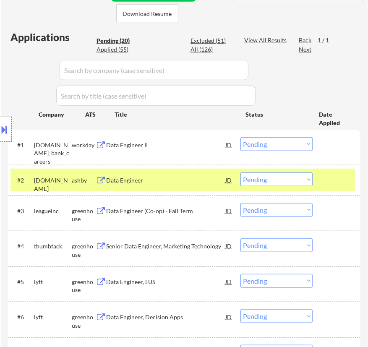
click at [180, 186] on div "Data Engineer" at bounding box center [165, 180] width 119 height 15
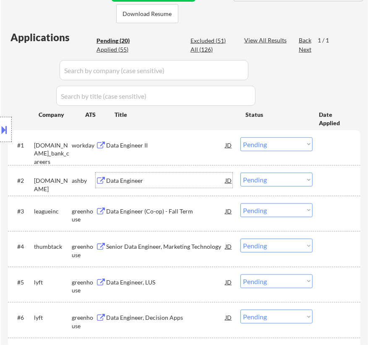
click at [274, 180] on select "Choose an option... Pending Applied Excluded (Questions) Excluded (Expired) Exc…" at bounding box center [277, 180] width 72 height 14
click at [241, 173] on select "Choose an option... Pending Applied Excluded (Questions) Excluded (Expired) Exc…" at bounding box center [277, 180] width 72 height 14
select select ""pending""
